Goal: Entertainment & Leisure: Consume media (video, audio)

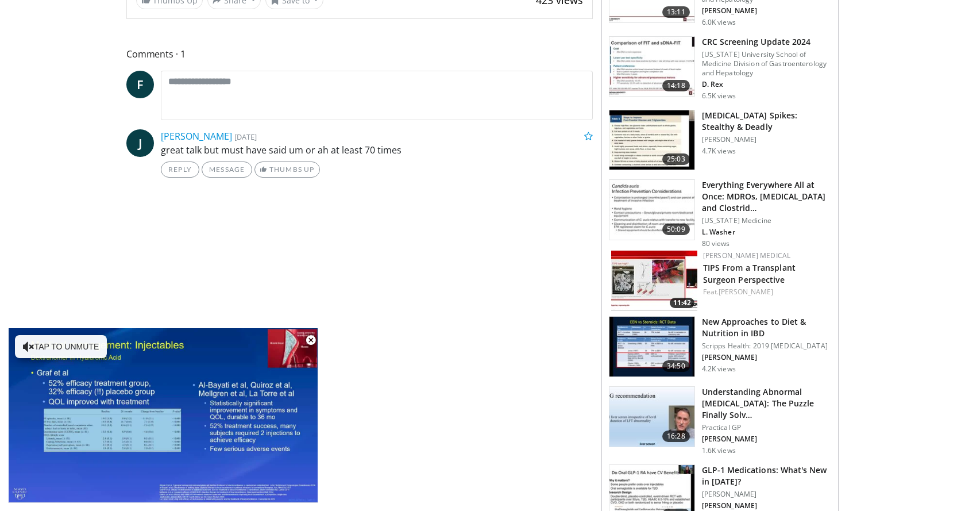
scroll to position [586, 0]
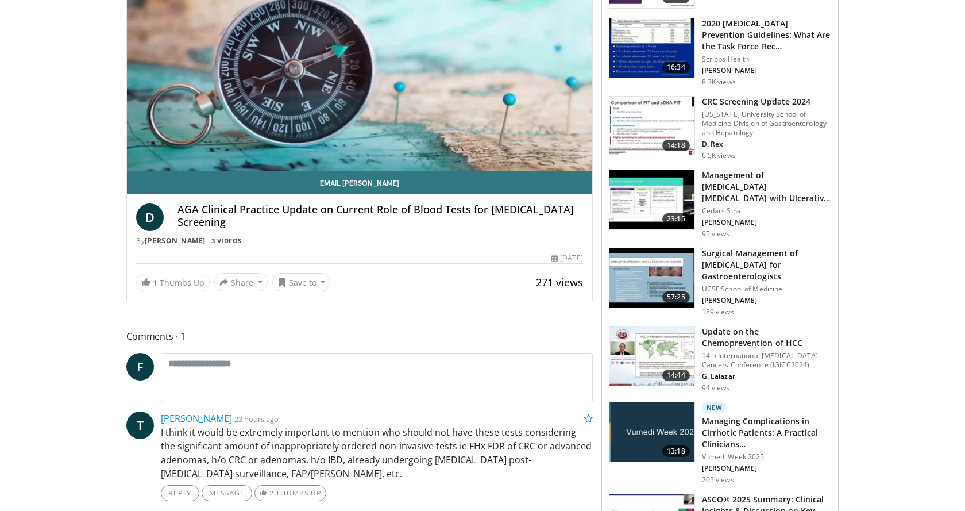
scroll to position [176, 0]
